Goal: Task Accomplishment & Management: Use online tool/utility

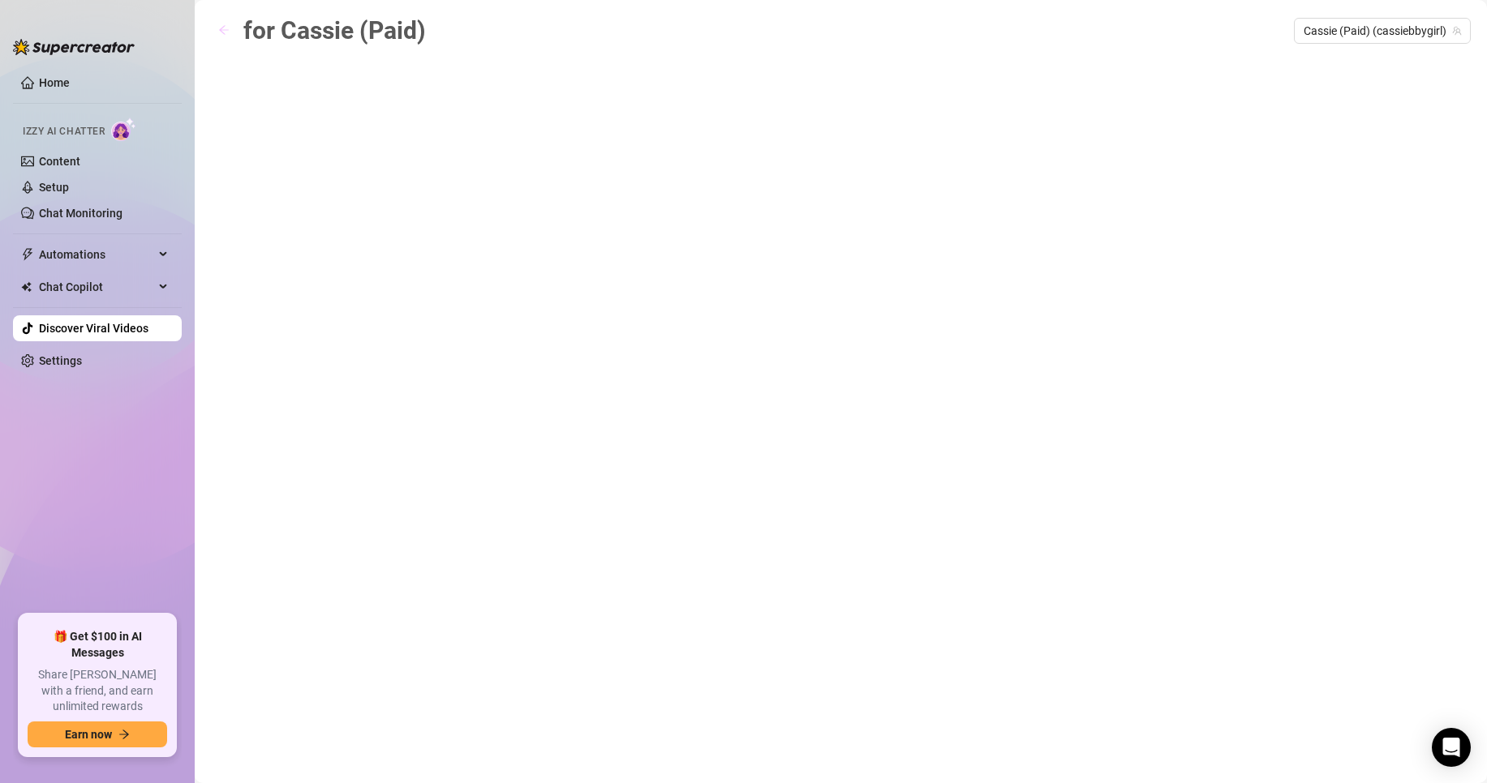
click at [229, 29] on icon "arrow-left" at bounding box center [223, 29] width 11 height 11
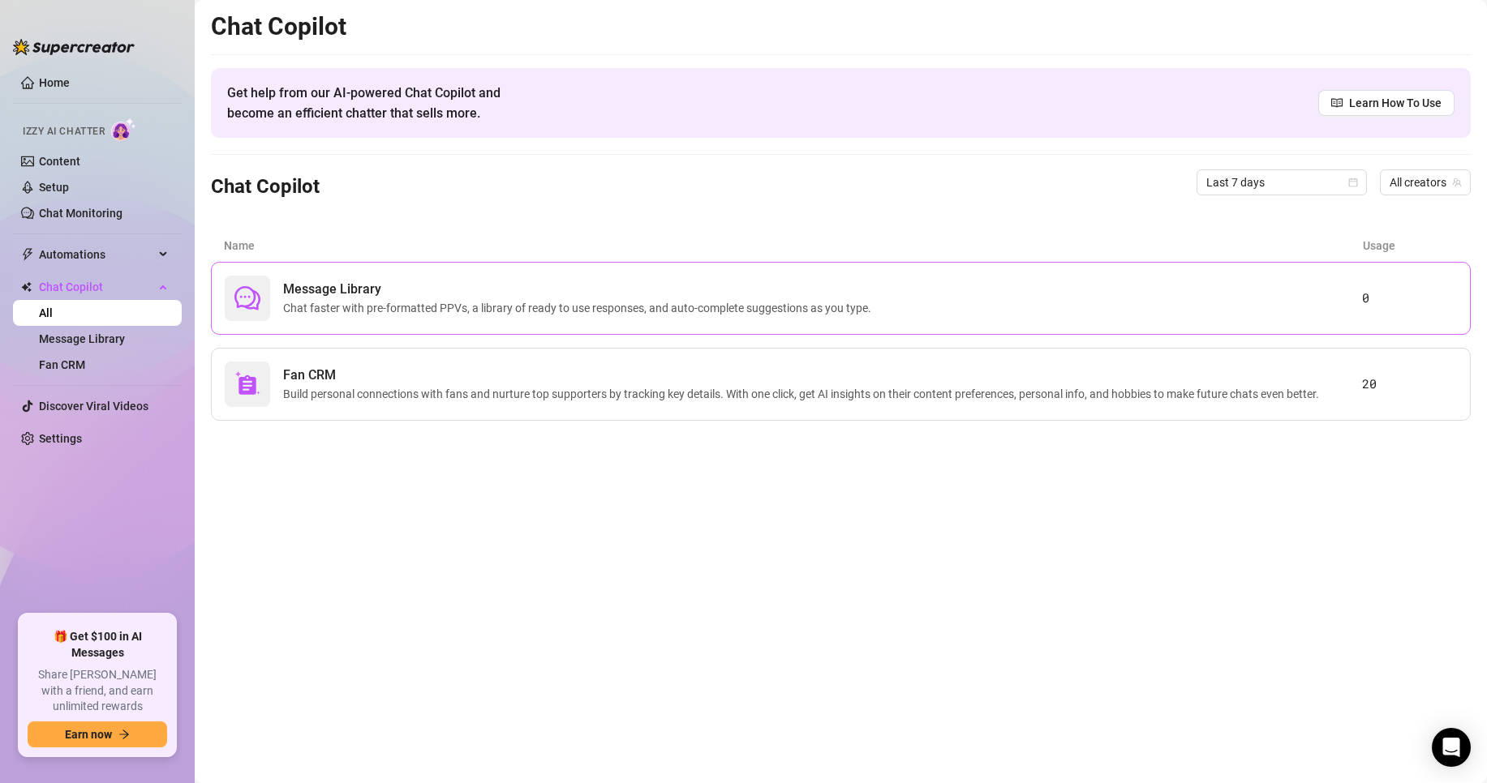
click at [367, 277] on div "Message Library Chat faster with pre-formatted PPVs, a library of ready to use …" at bounding box center [793, 298] width 1137 height 45
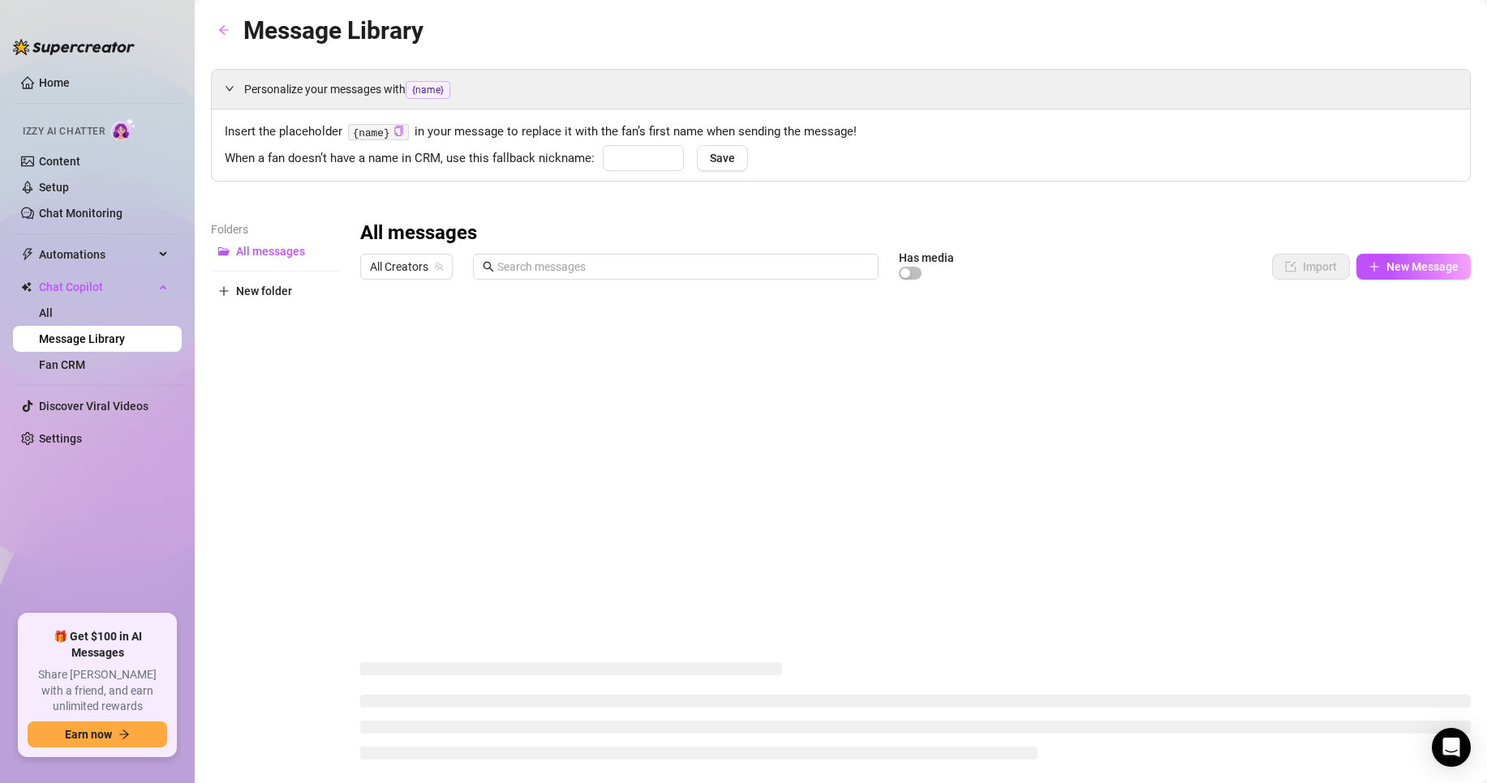
type input "babe"
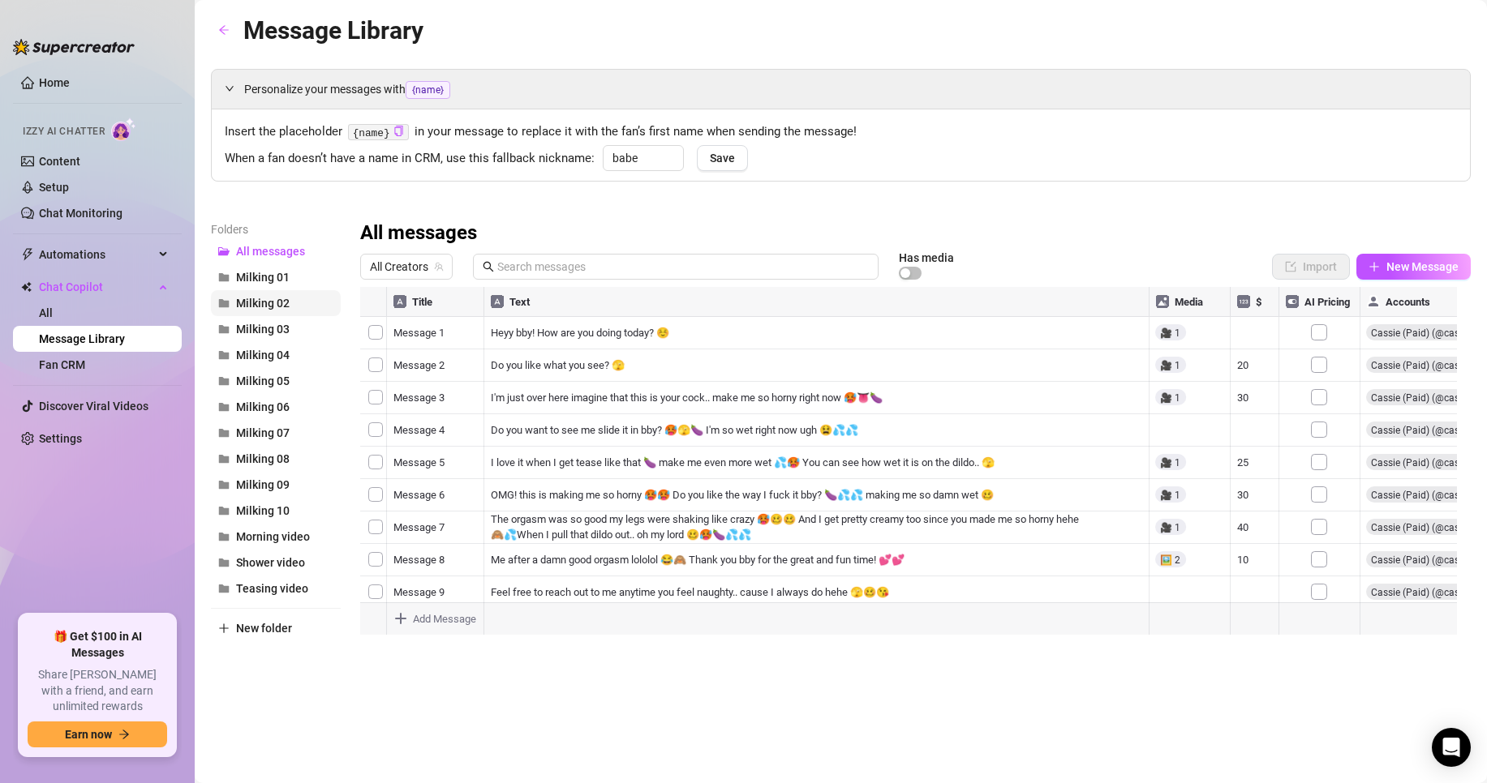
click at [275, 310] on span "Milking 02" at bounding box center [263, 303] width 54 height 13
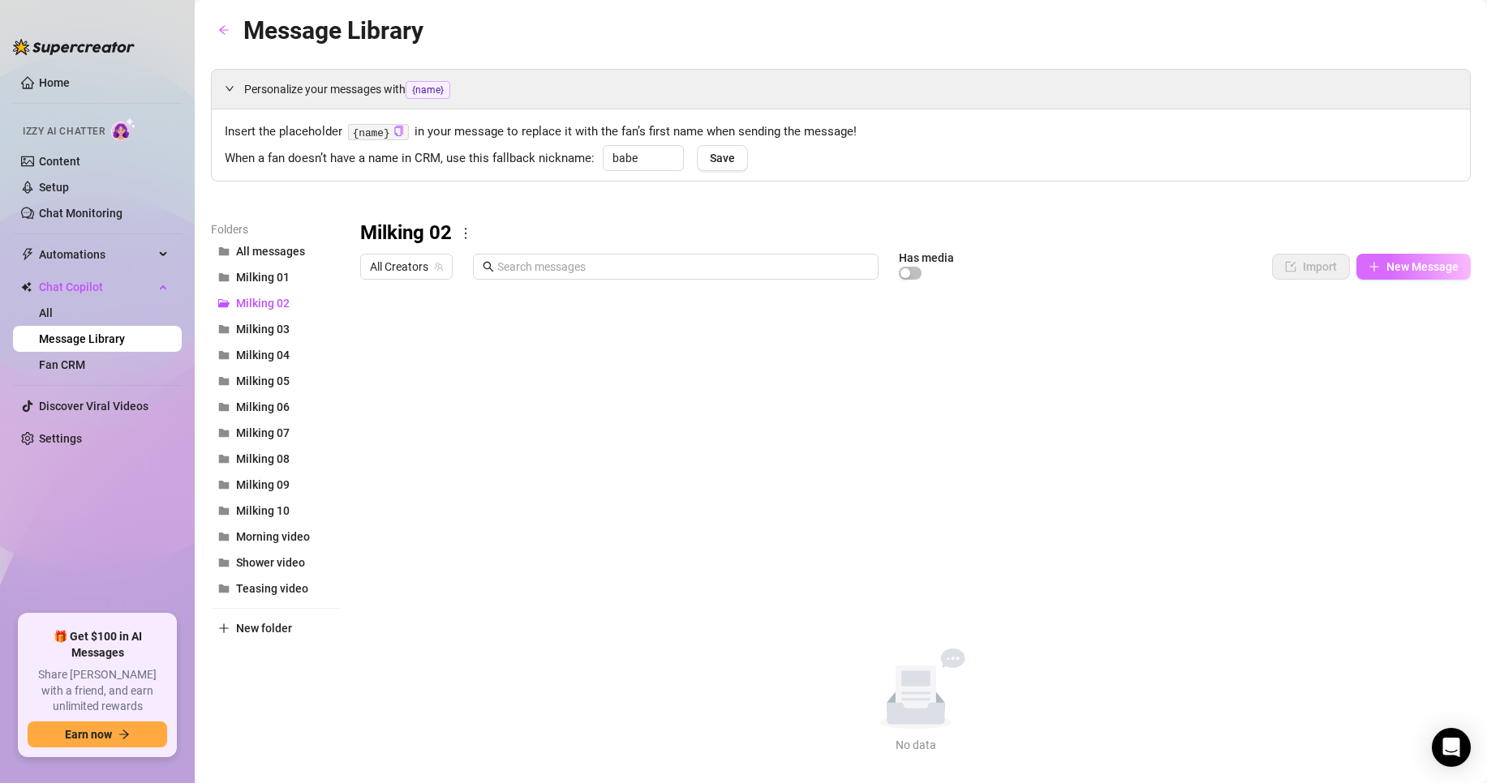
click at [1403, 277] on button "New Message" at bounding box center [1413, 267] width 114 height 26
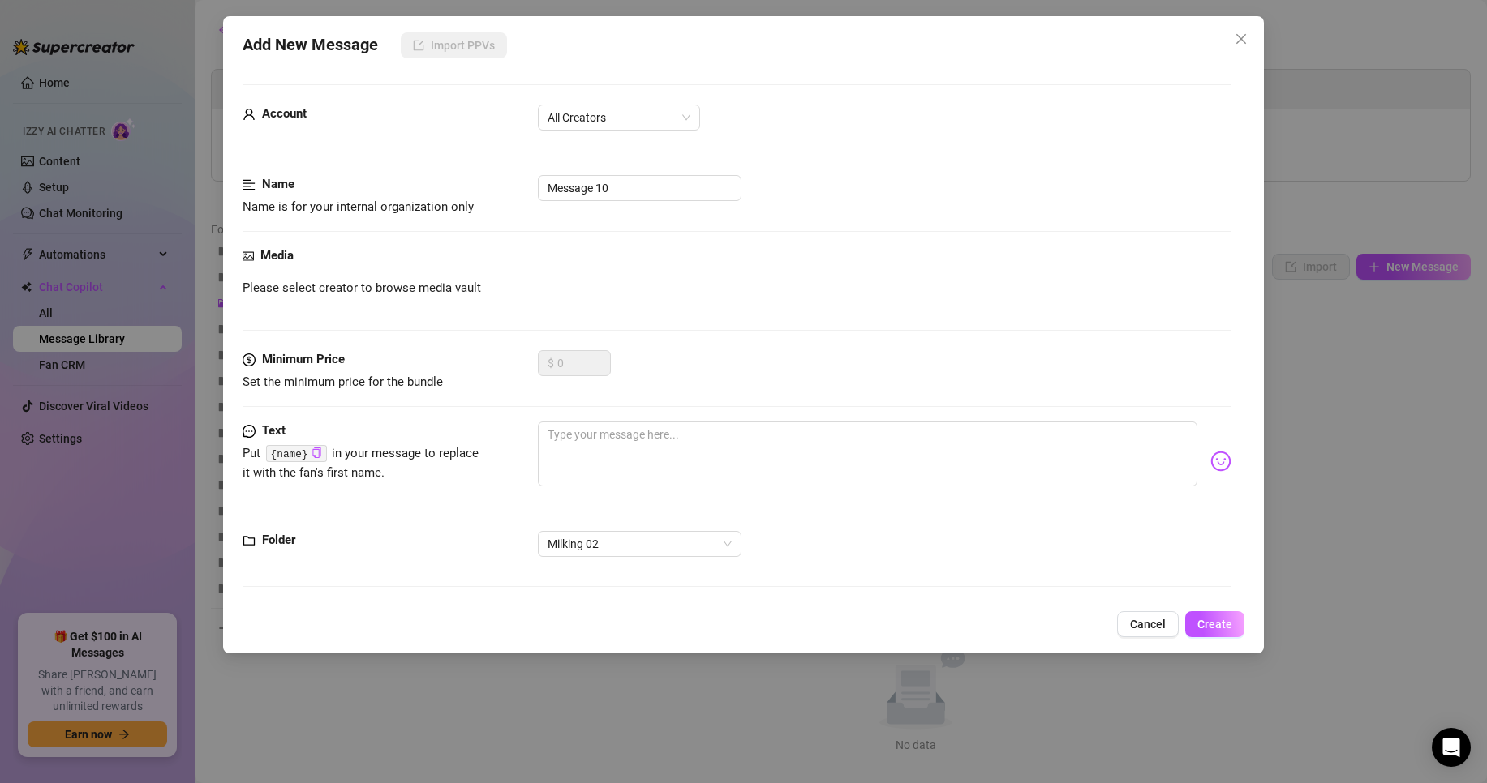
click at [244, 251] on icon "picture" at bounding box center [247, 256] width 11 height 11
click at [1148, 631] on span "Cancel" at bounding box center [1148, 624] width 36 height 13
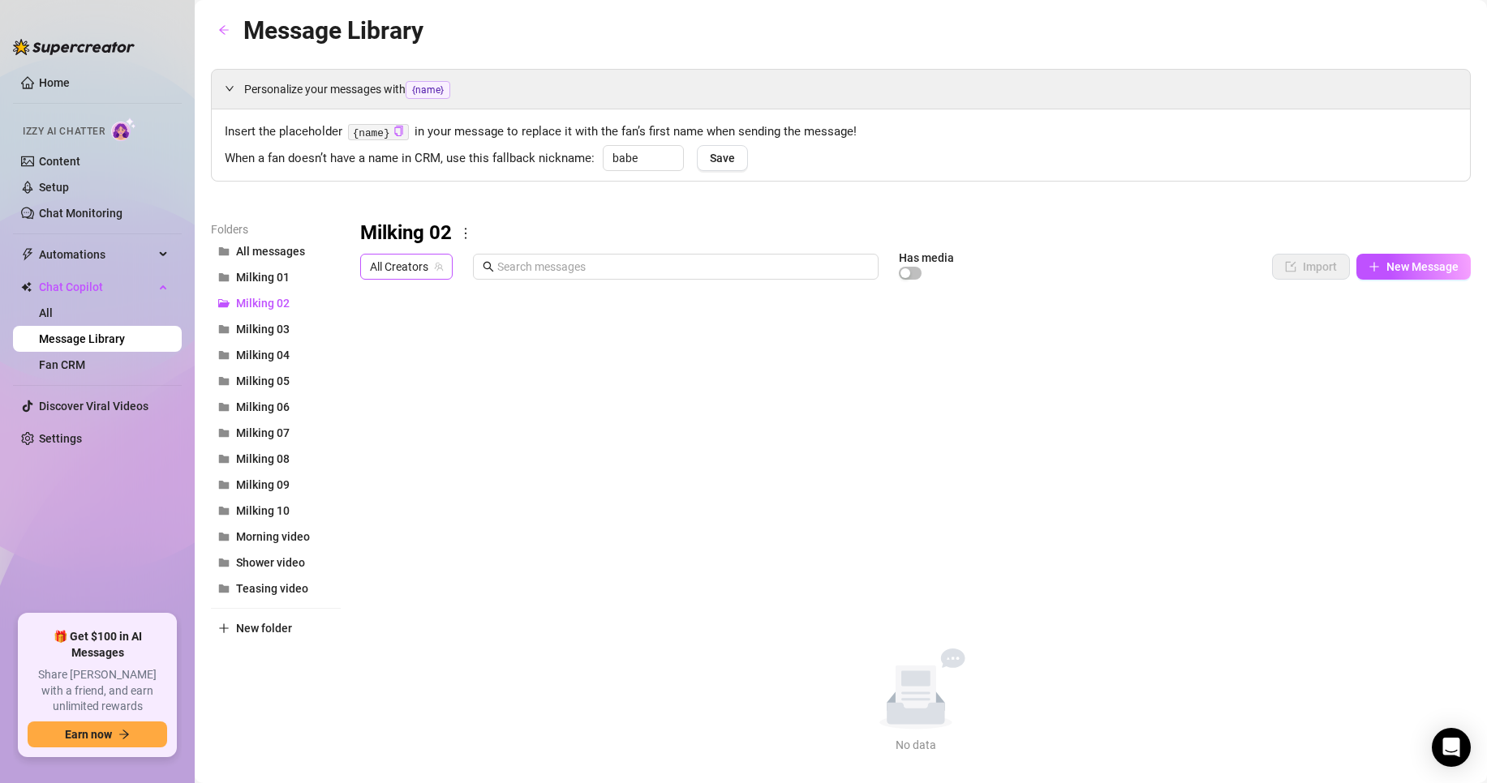
click at [405, 264] on span "All Creators" at bounding box center [406, 267] width 73 height 24
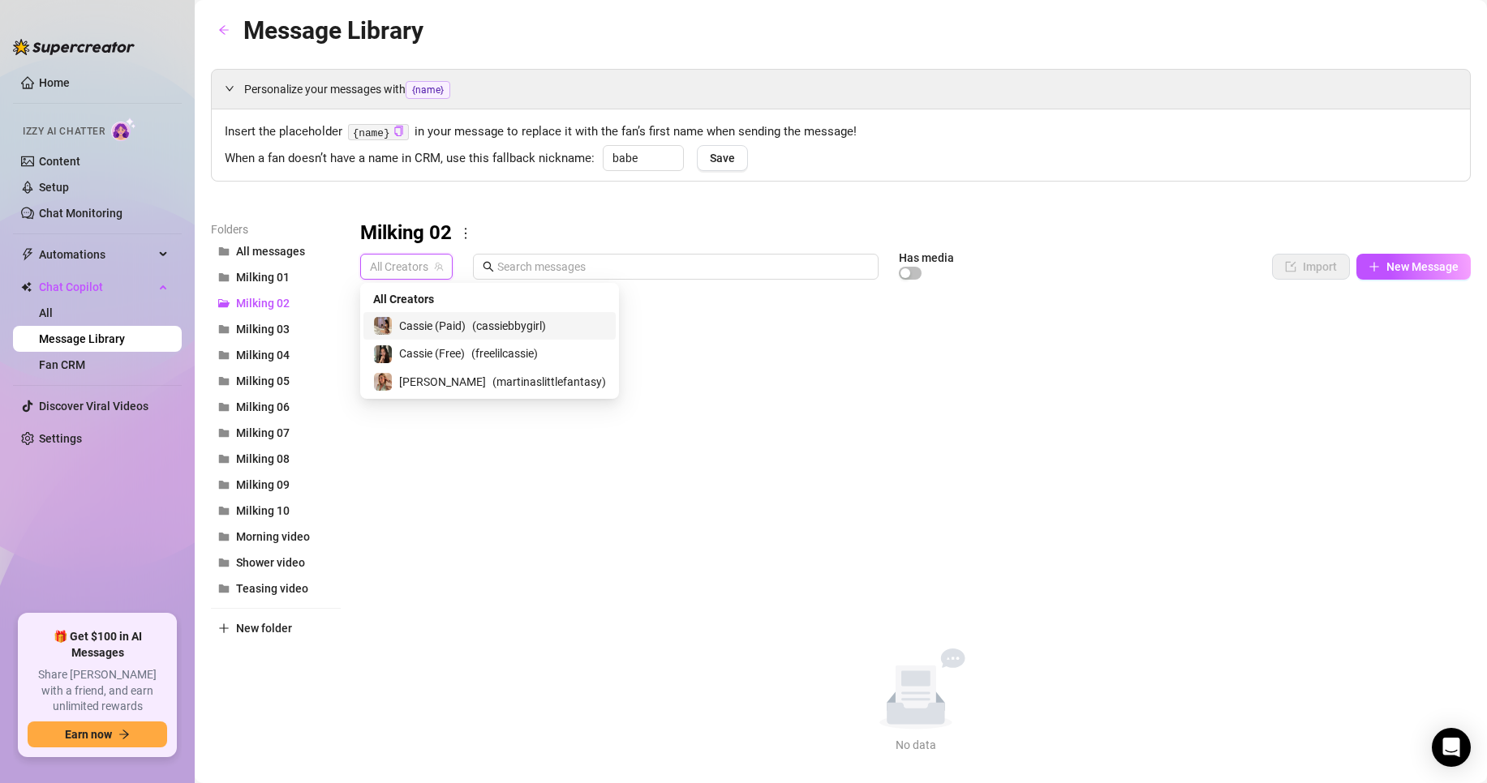
click at [393, 326] on div "Cassie (Paid) ( cassiebbygirl )" at bounding box center [489, 325] width 233 height 19
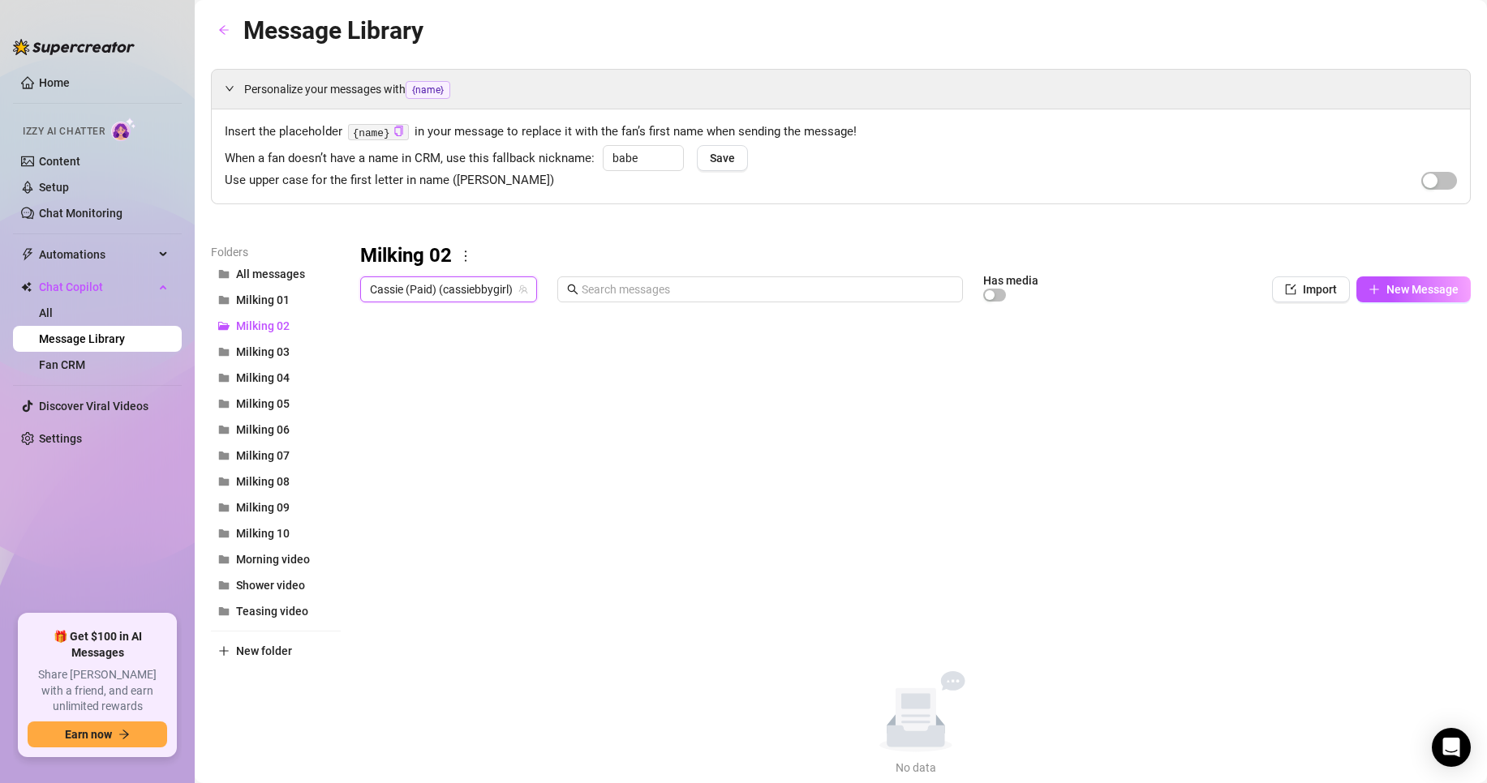
click at [1389, 269] on div "Milking 02 Cassie (Paid) (cassiebbygirl) [PERSON_NAME] (Paid) (cassiebbygirl) H…" at bounding box center [915, 510] width 1110 height 534
click at [1398, 295] on span "New Message" at bounding box center [1422, 289] width 72 height 13
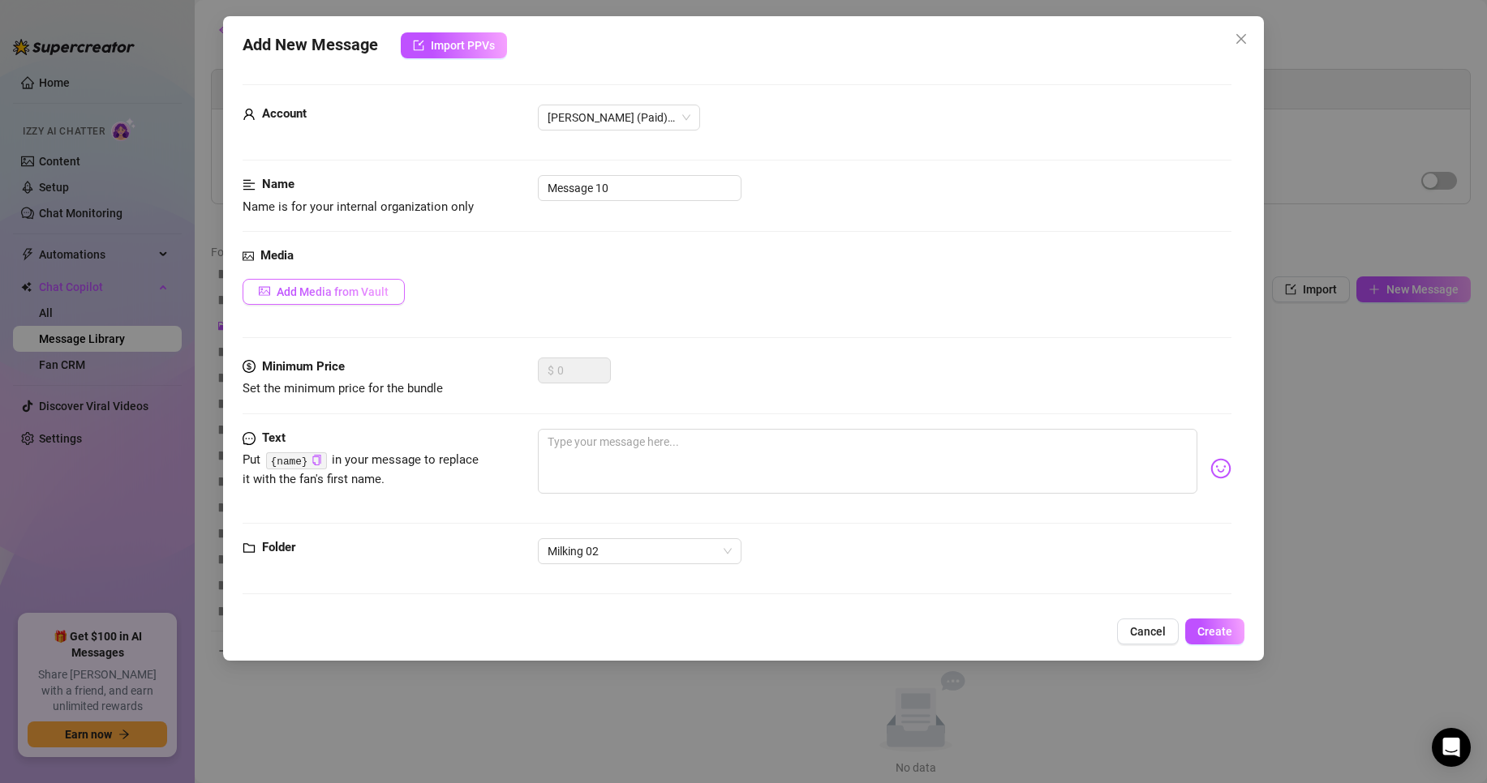
click at [337, 284] on button "Add Media from Vault" at bounding box center [323, 292] width 162 height 26
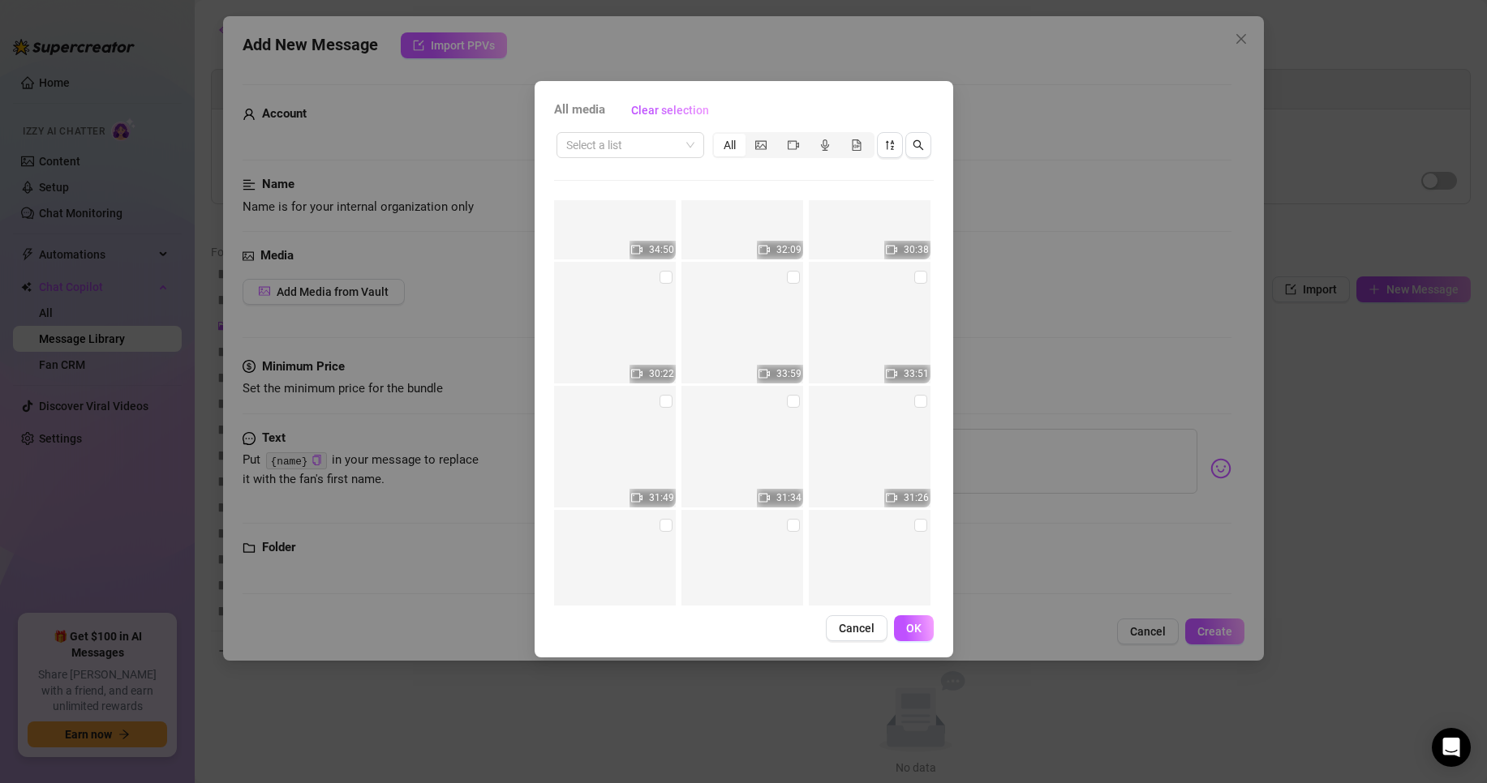
scroll to position [8472, 0]
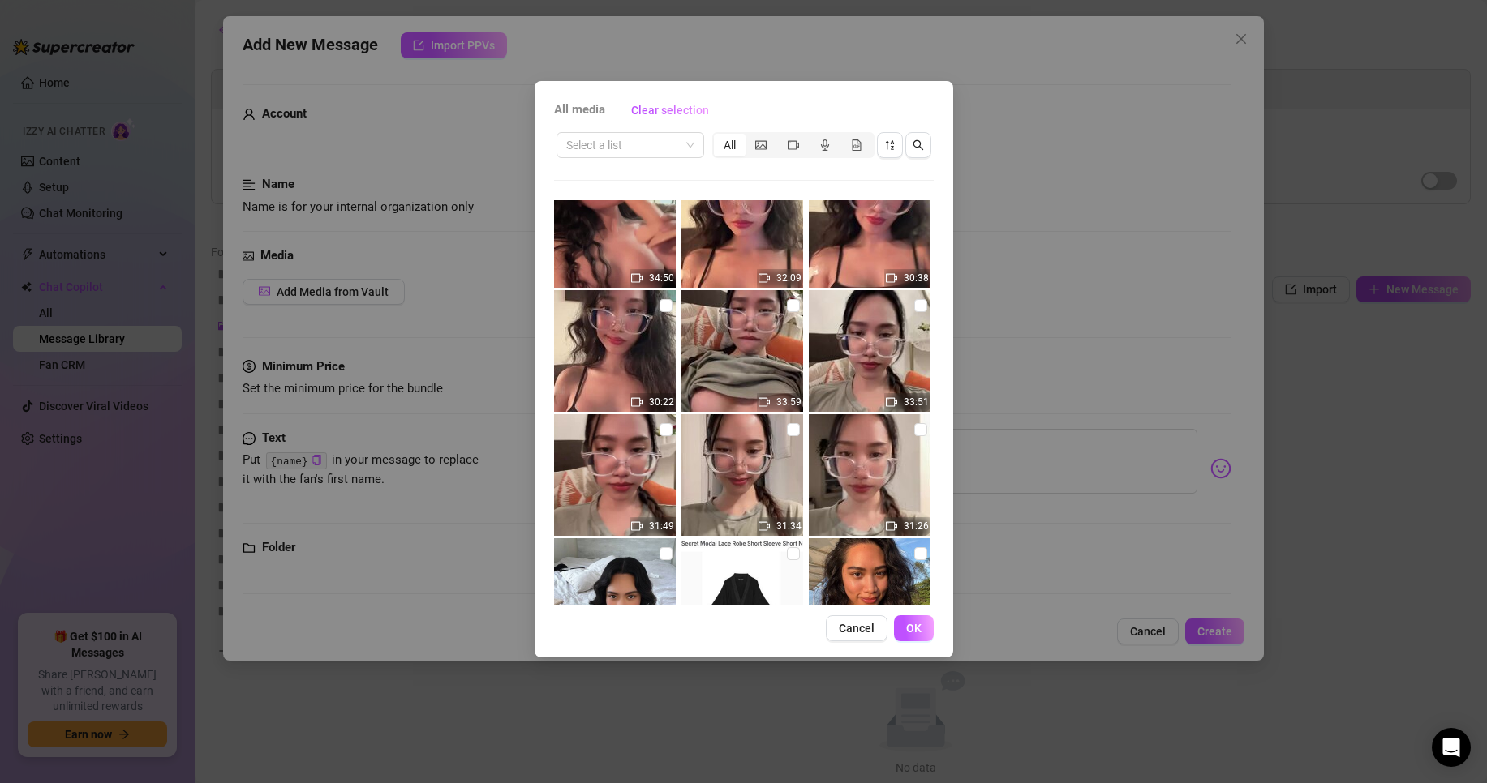
click at [761, 474] on img at bounding box center [742, 475] width 122 height 122
checkbox input "false"
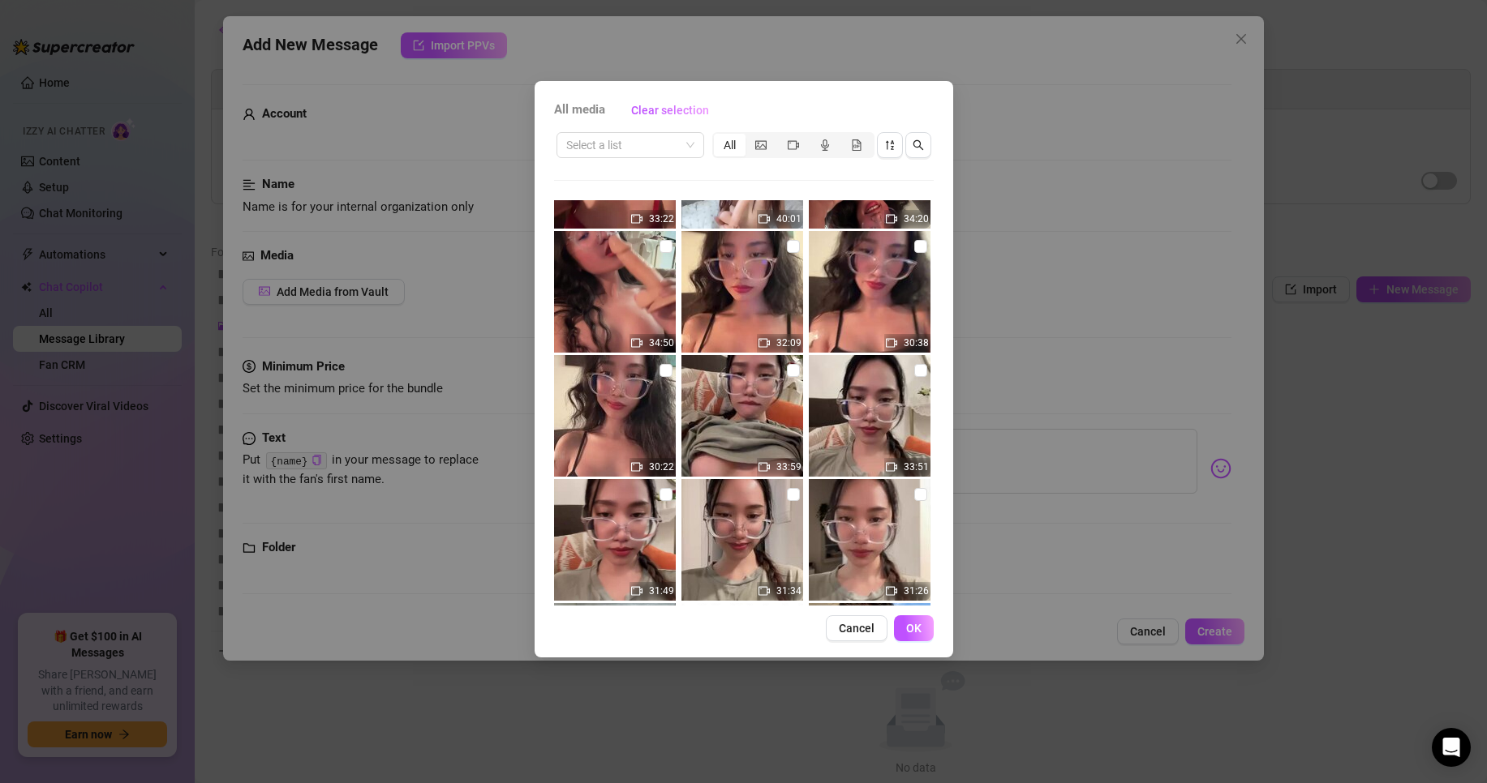
scroll to position [8309, 0]
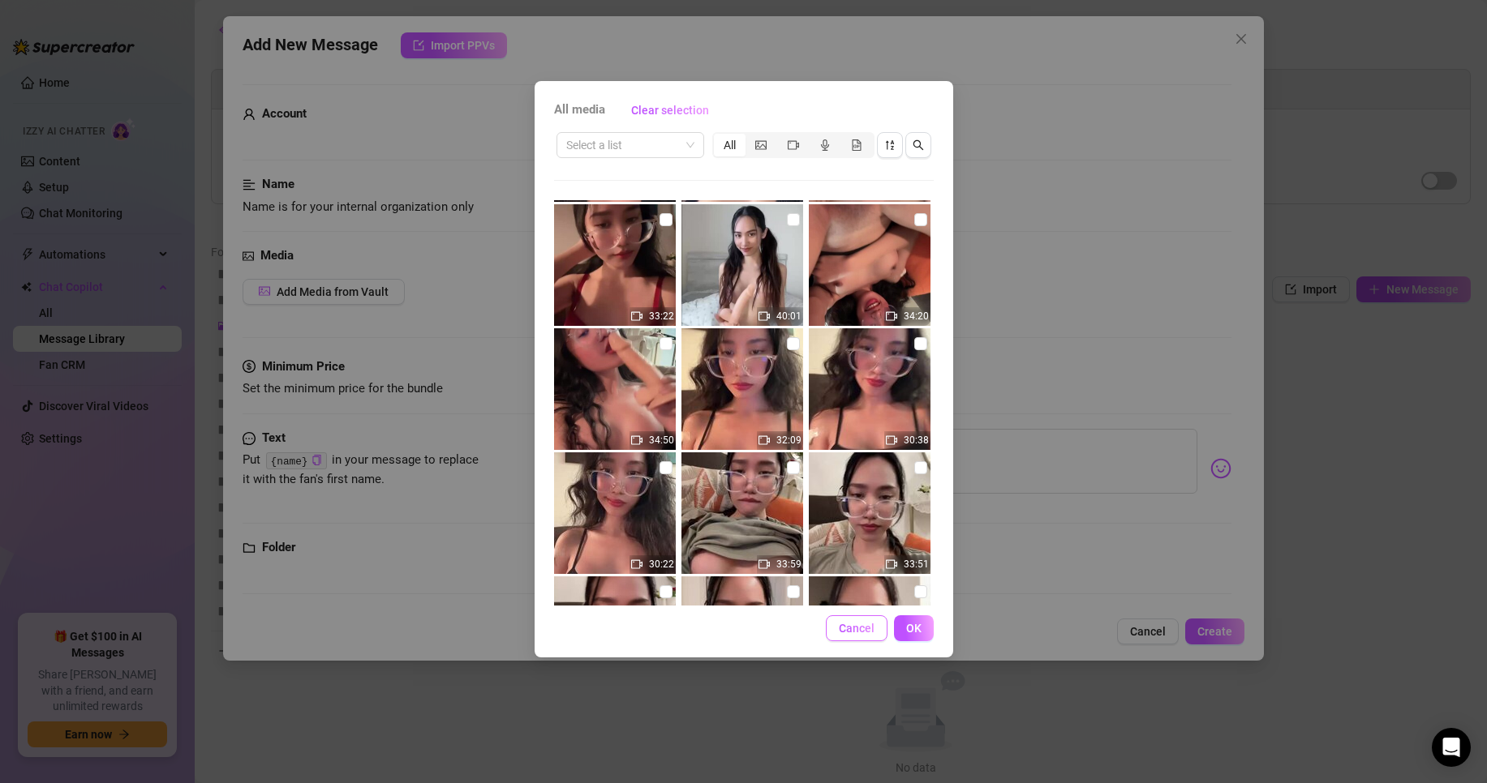
click at [869, 630] on span "Cancel" at bounding box center [857, 628] width 36 height 13
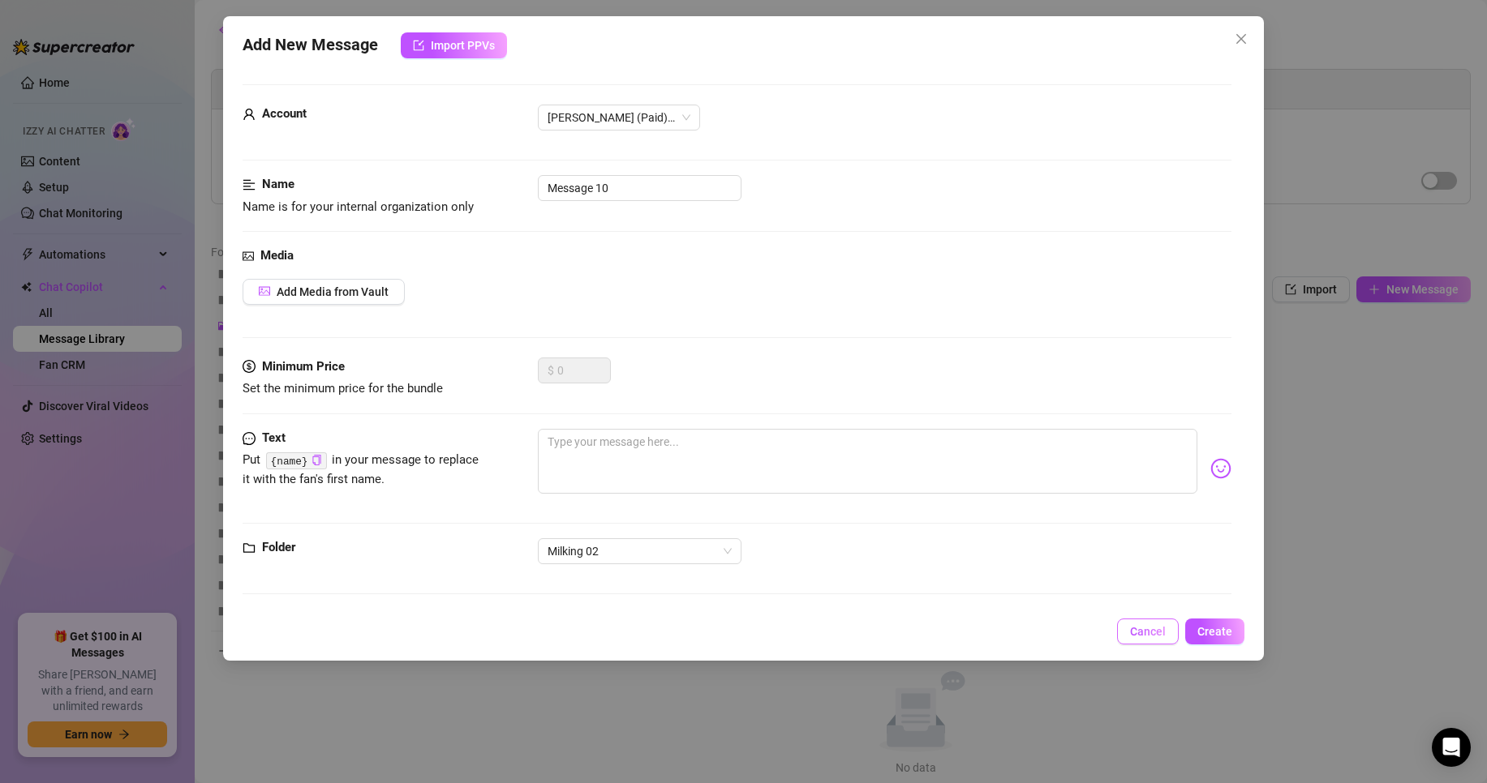
click at [1138, 626] on span "Cancel" at bounding box center [1148, 631] width 36 height 13
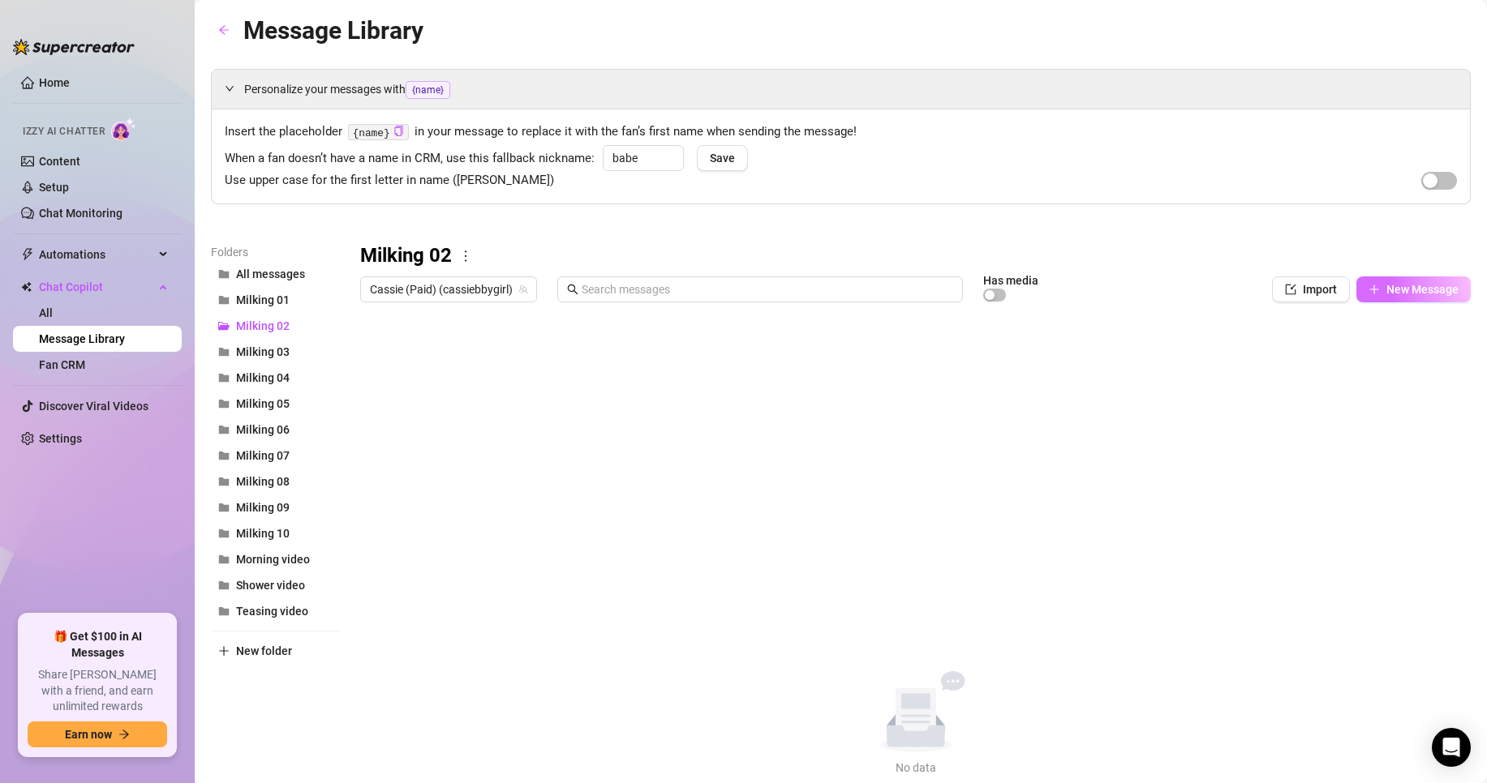
click at [1406, 285] on span "New Message" at bounding box center [1422, 289] width 72 height 13
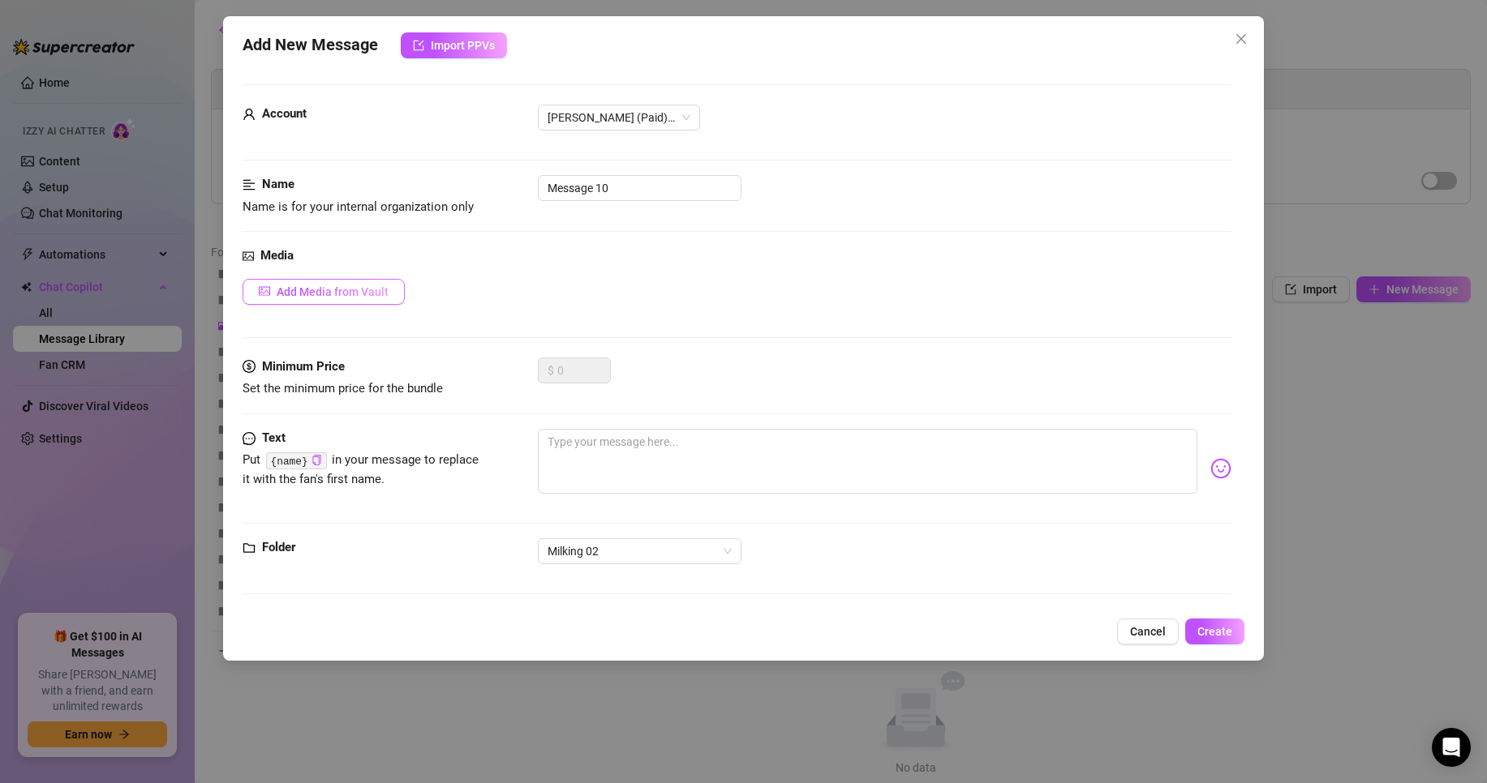
click at [295, 294] on span "Add Media from Vault" at bounding box center [333, 291] width 112 height 13
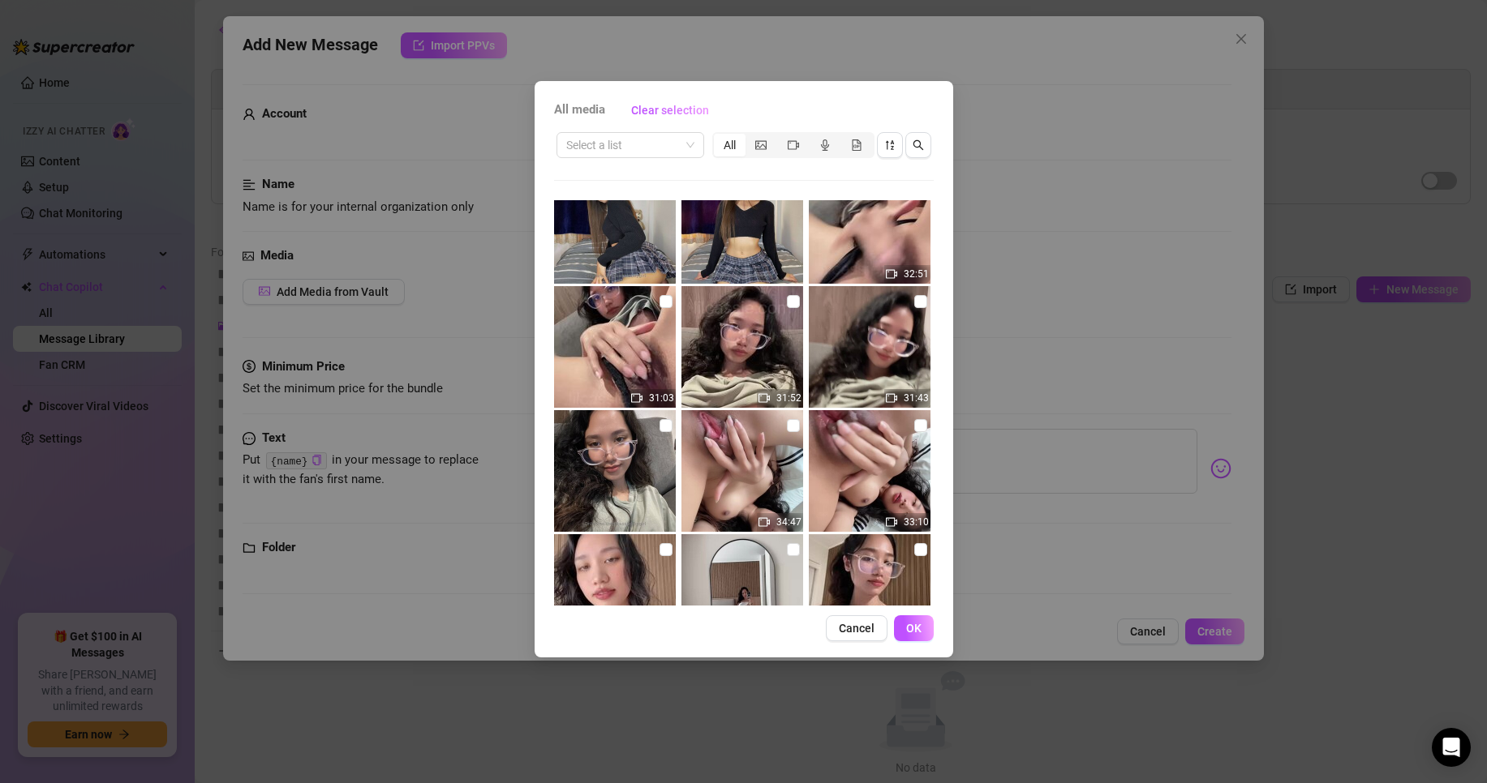
scroll to position [4219, 0]
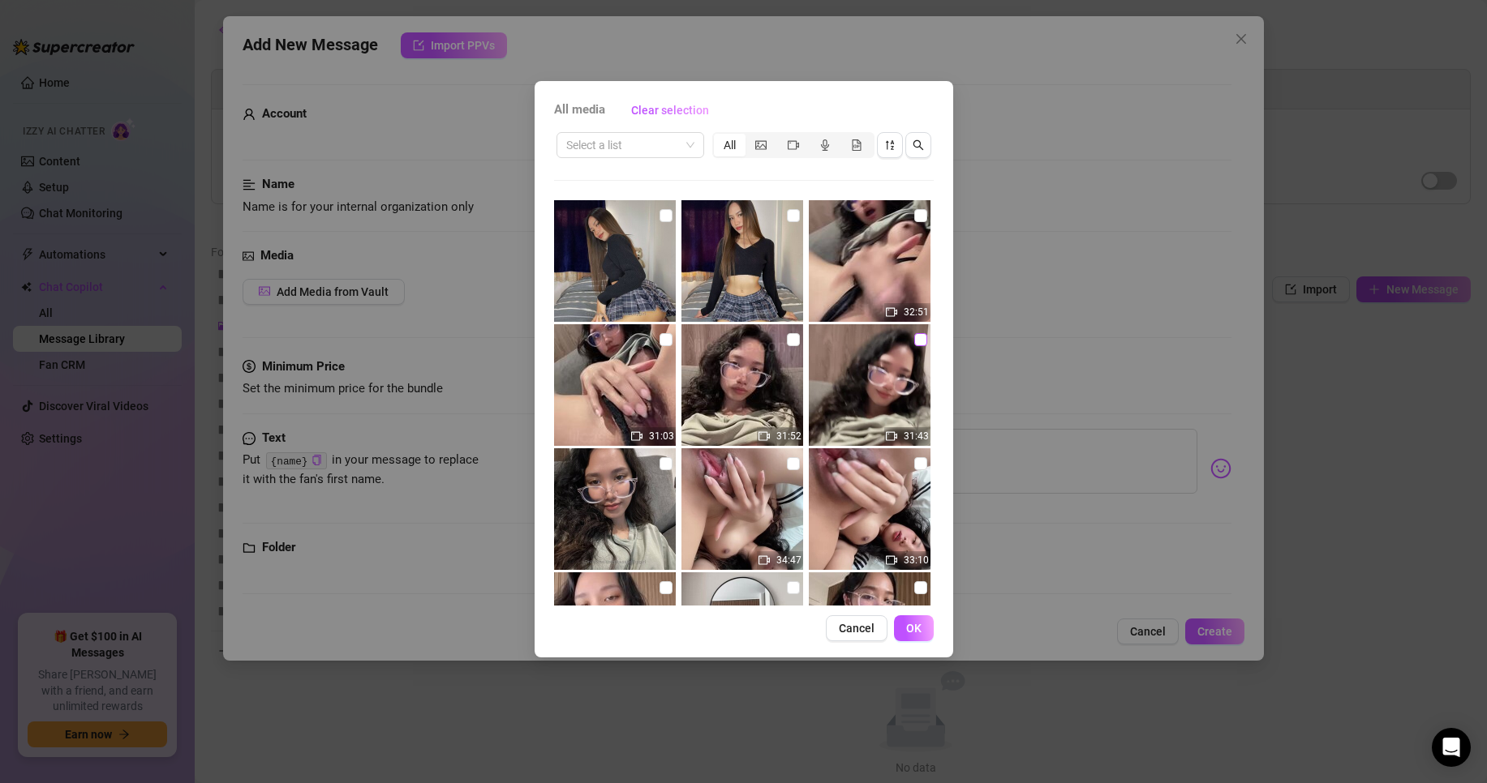
click at [914, 343] on input "checkbox" at bounding box center [920, 339] width 13 height 13
checkbox input "true"
click at [923, 622] on button "OK" at bounding box center [914, 629] width 40 height 26
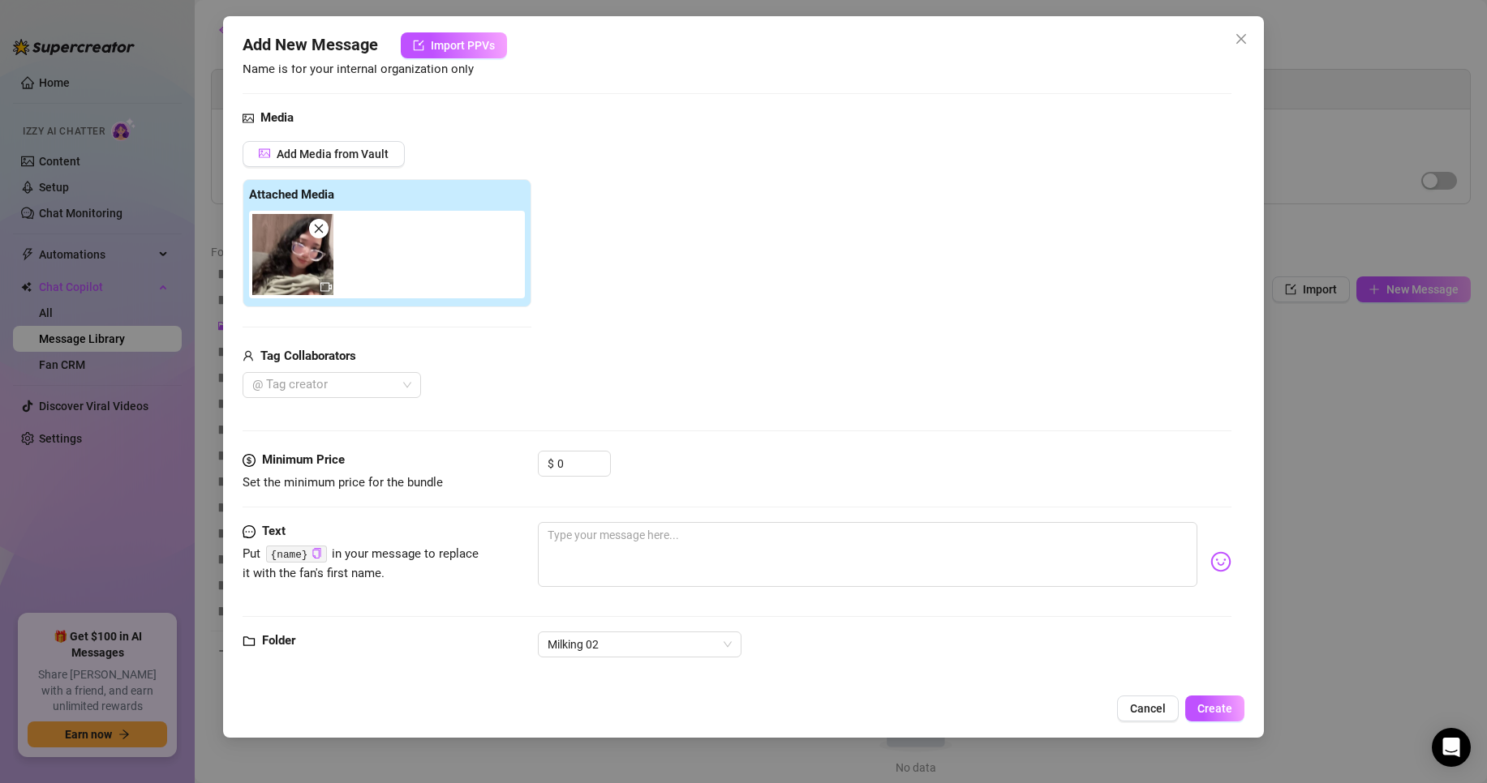
scroll to position [154, 0]
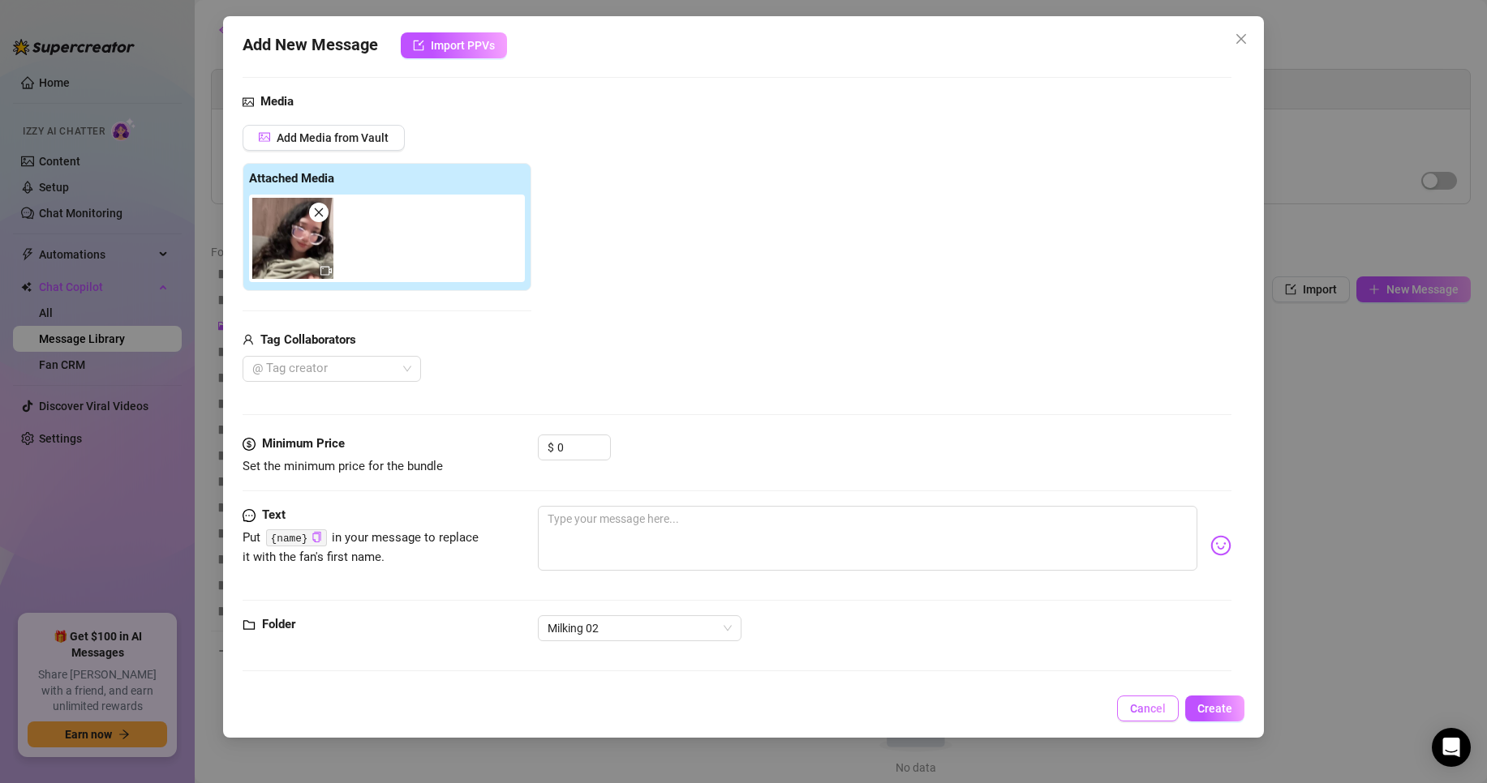
click at [1148, 709] on span "Cancel" at bounding box center [1148, 708] width 36 height 13
